Goal: Information Seeking & Learning: Learn about a topic

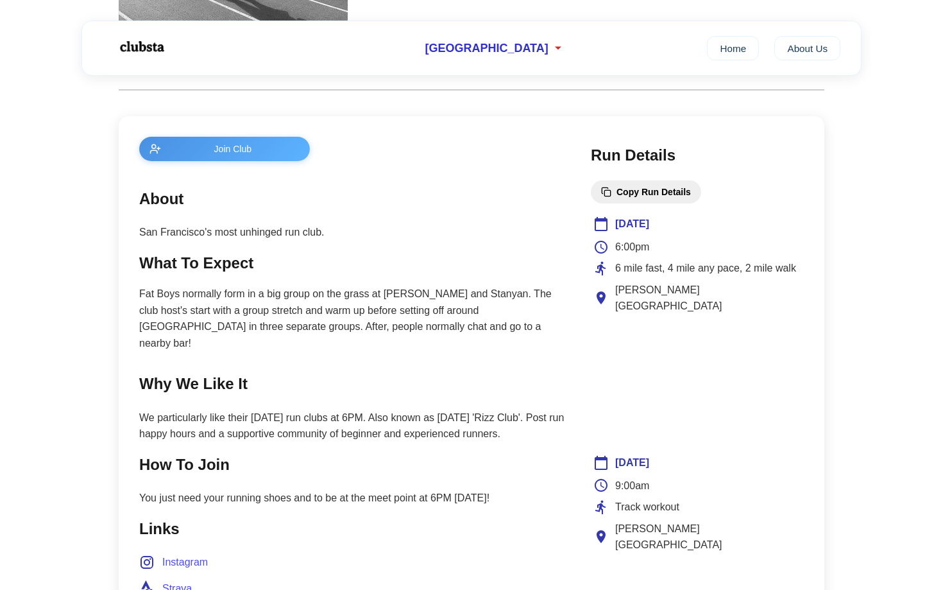
scroll to position [434, 0]
drag, startPoint x: 287, startPoint y: 311, endPoint x: 411, endPoint y: 311, distance: 123.9
click at [408, 311] on p "Fat Boys normally form in a big group on the grass at [PERSON_NAME] and Stanyan…" at bounding box center [352, 318] width 426 height 65
click at [506, 332] on p "Fat Boys normally form in a big group on the grass at [PERSON_NAME] and Stanyan…" at bounding box center [352, 318] width 426 height 65
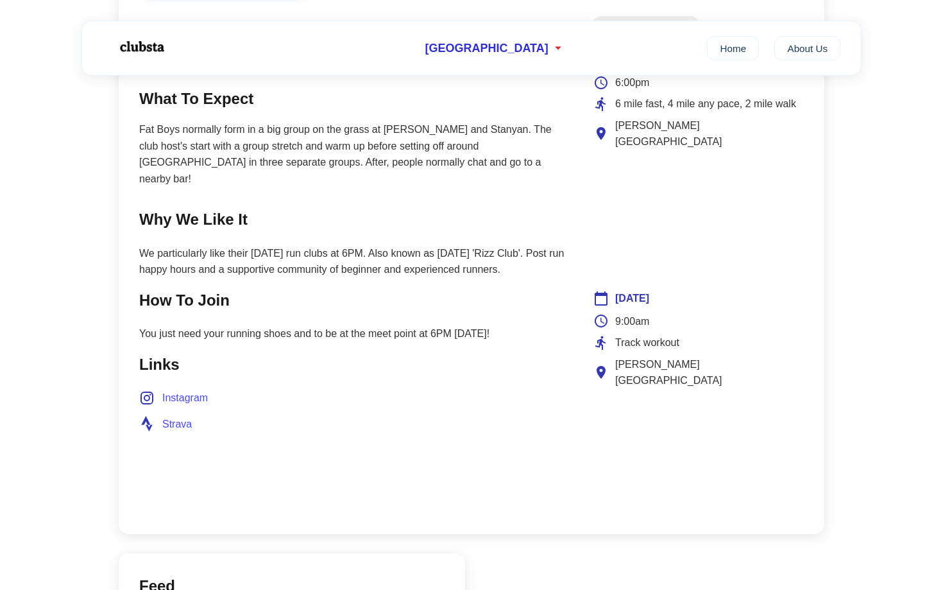
scroll to position [607, 0]
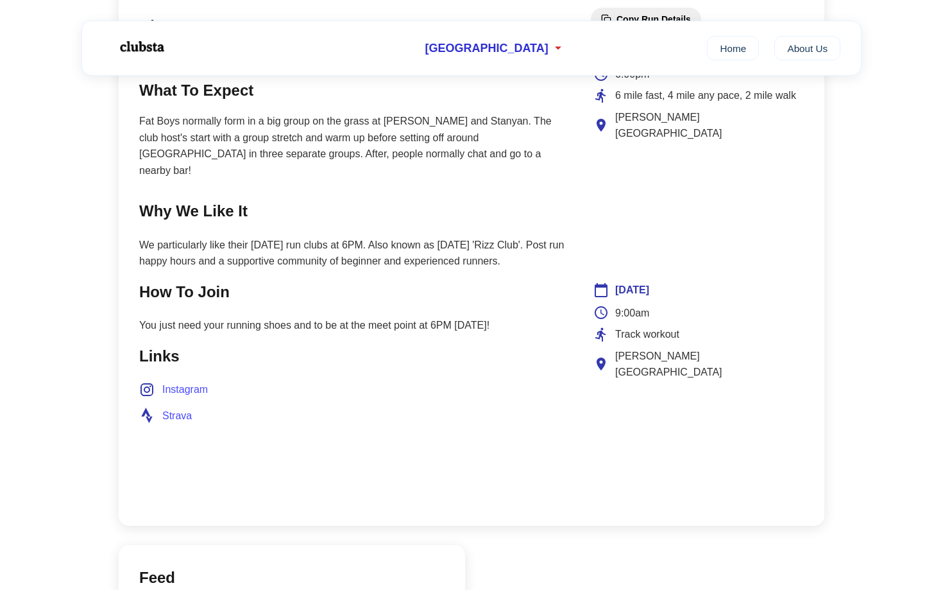
click at [178, 407] on span "Strava" at bounding box center [177, 415] width 30 height 17
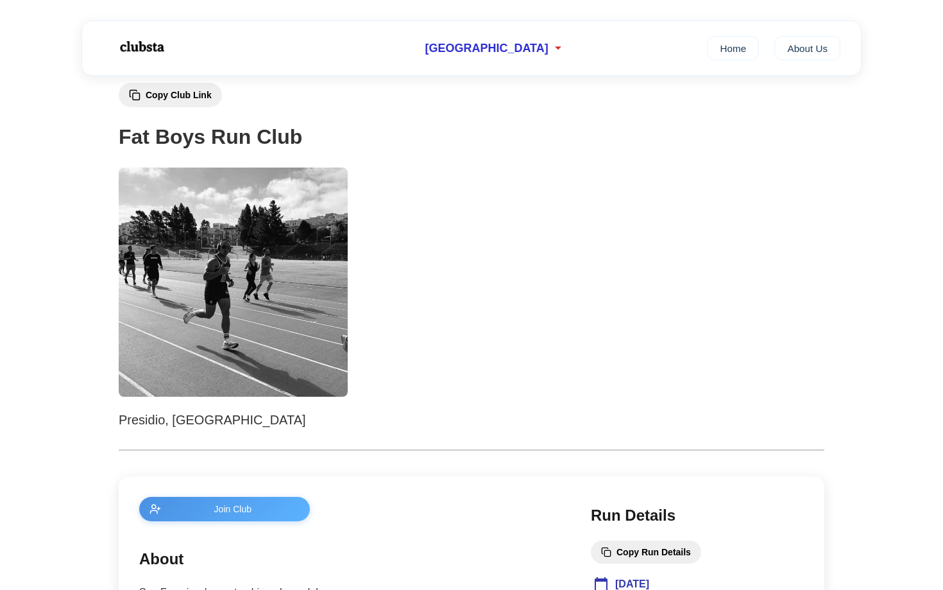
scroll to position [0, 0]
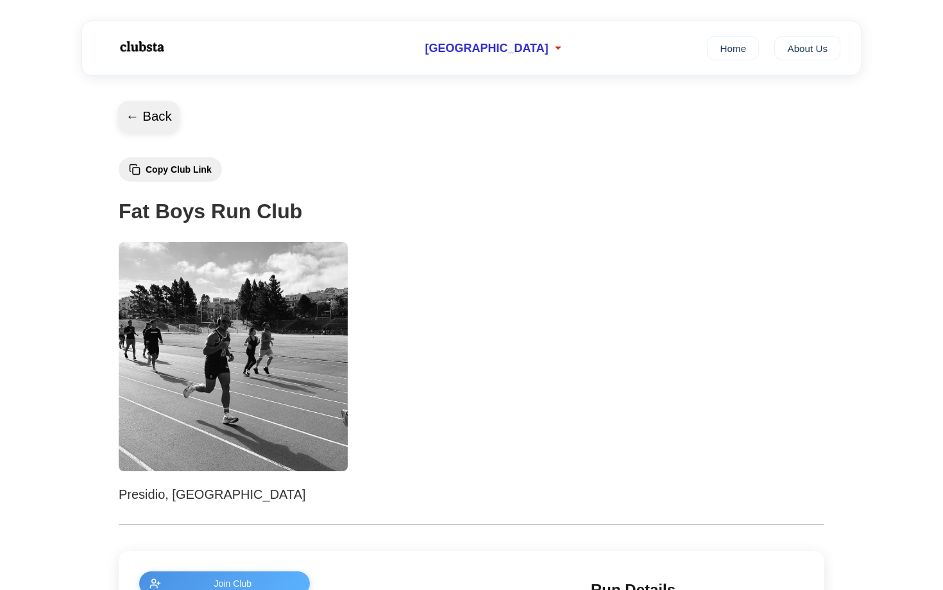
click at [145, 121] on button "← Back" at bounding box center [149, 116] width 62 height 31
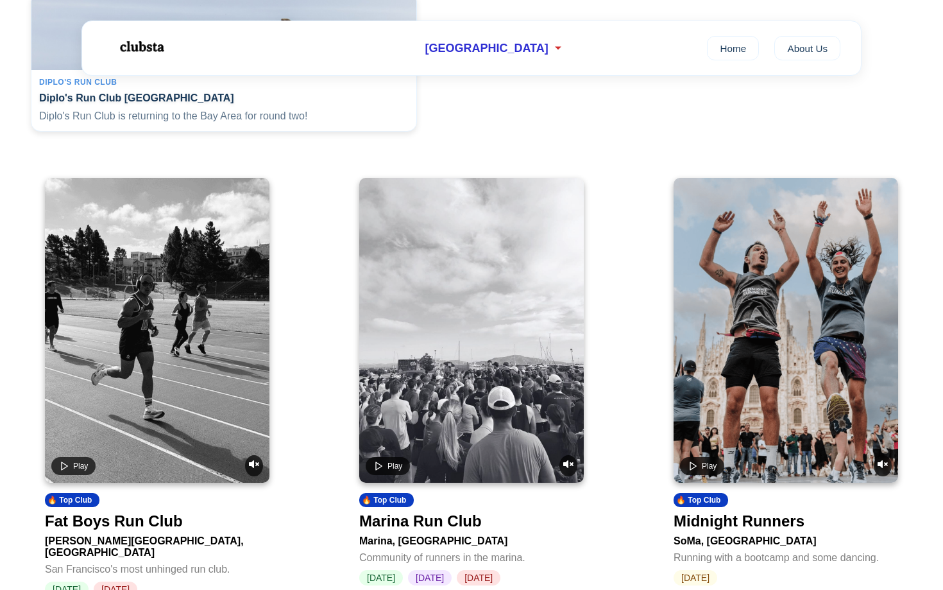
scroll to position [418, 0]
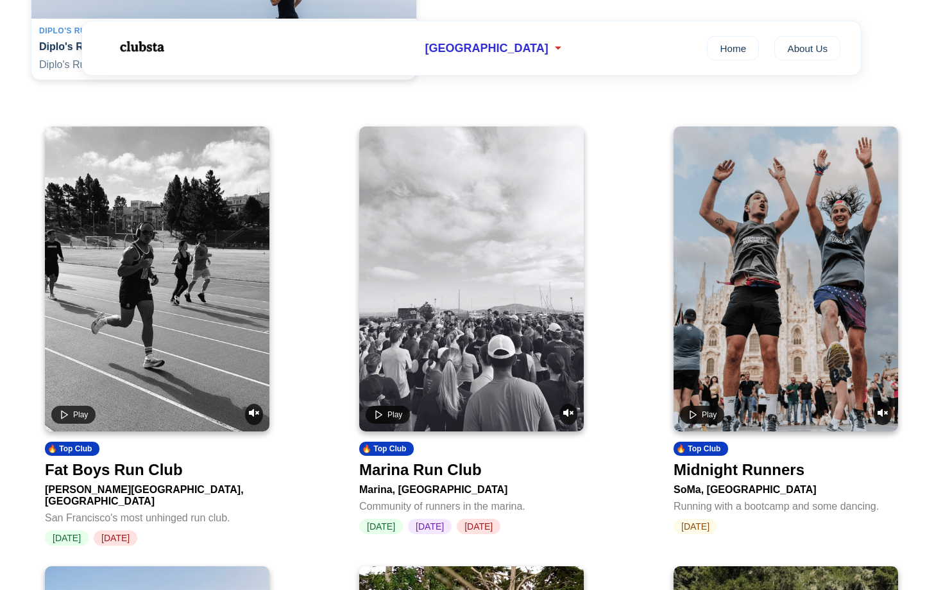
click at [161, 479] on div "Fat Boys Run Club" at bounding box center [114, 470] width 138 height 18
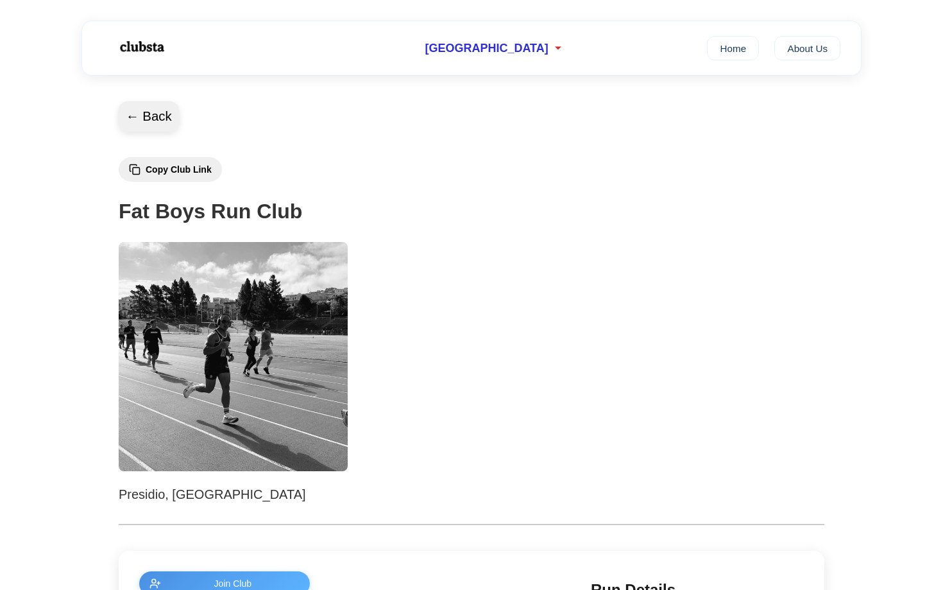
click at [133, 120] on button "← Back" at bounding box center [149, 116] width 62 height 31
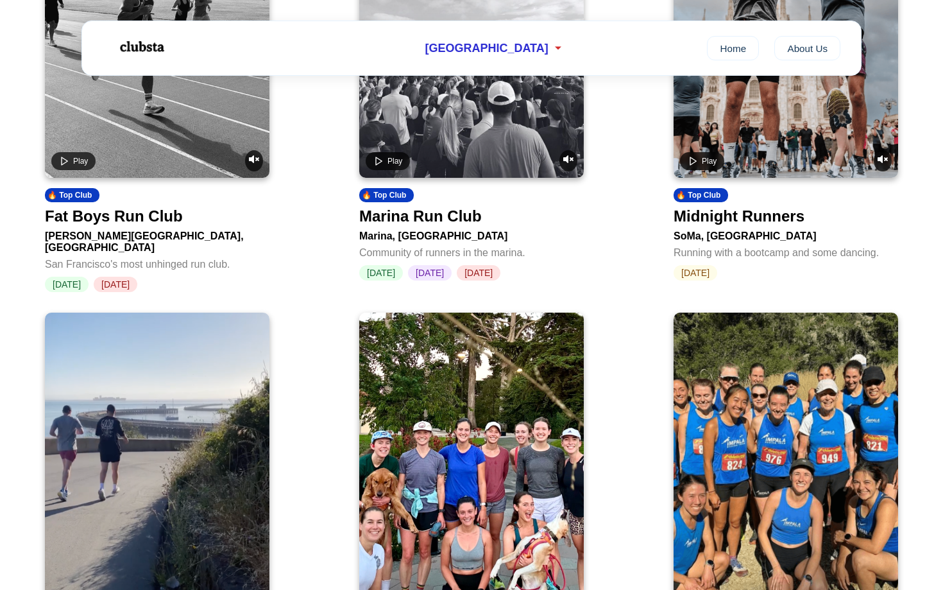
scroll to position [671, 0]
click at [193, 152] on video at bounding box center [157, 26] width 225 height 305
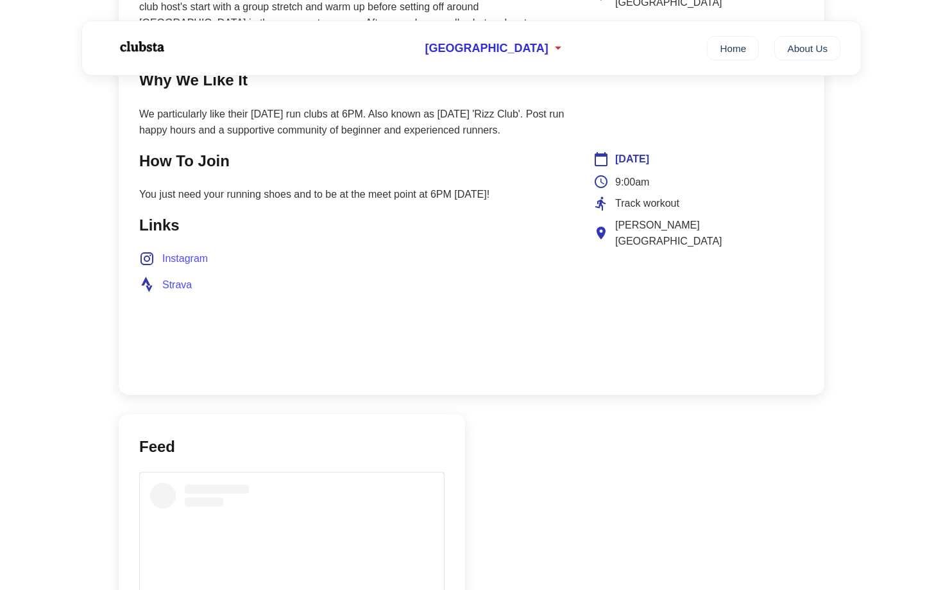
scroll to position [785, 0]
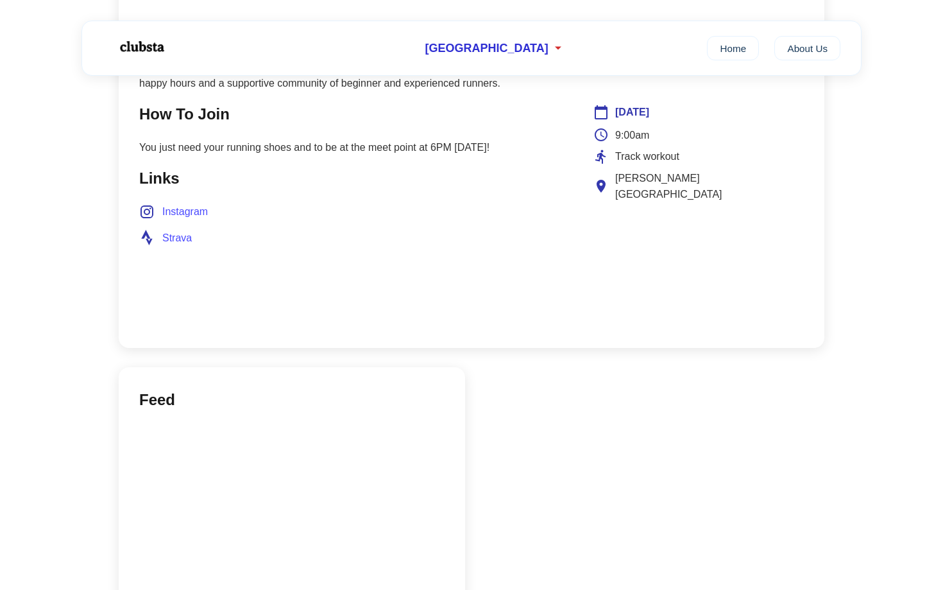
scroll to position [671, 0]
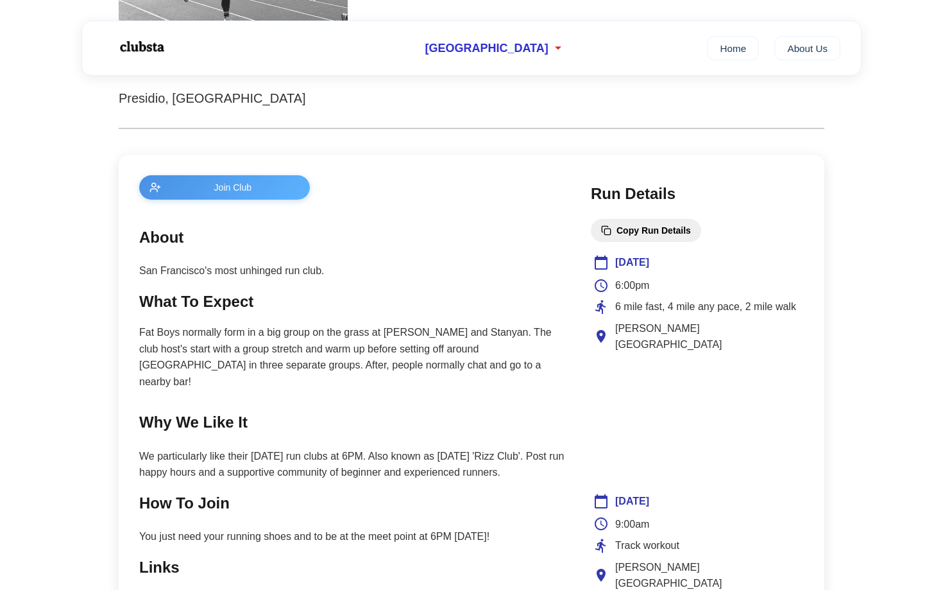
scroll to position [398, 0]
